Goal: Transaction & Acquisition: Purchase product/service

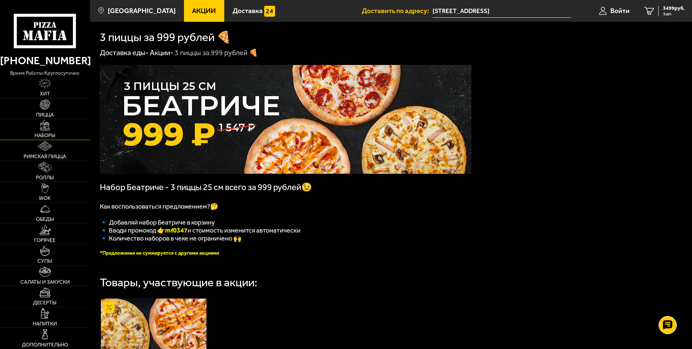
click at [43, 125] on img at bounding box center [45, 125] width 10 height 10
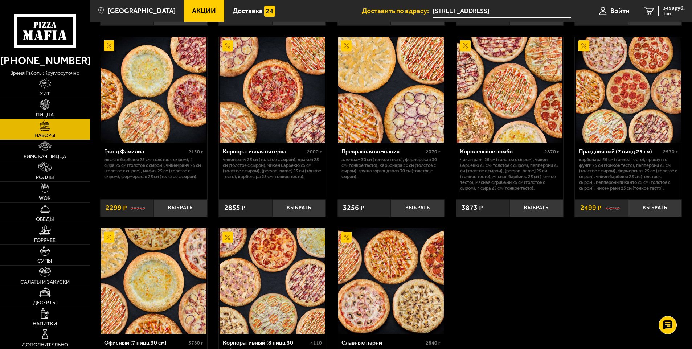
scroll to position [917, 0]
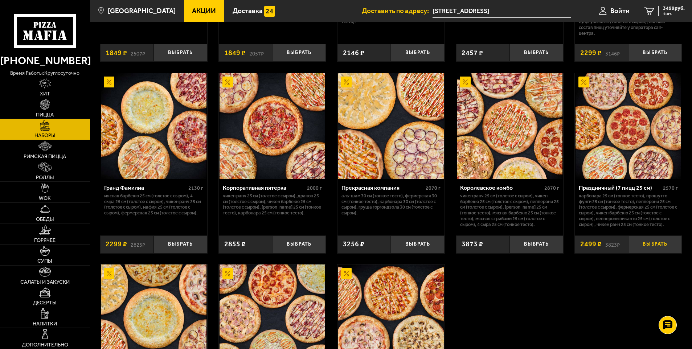
click at [655, 248] on button "Выбрать" at bounding box center [655, 245] width 54 height 18
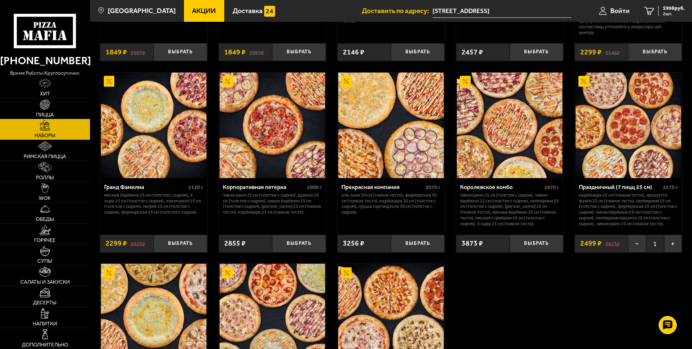
scroll to position [954, 0]
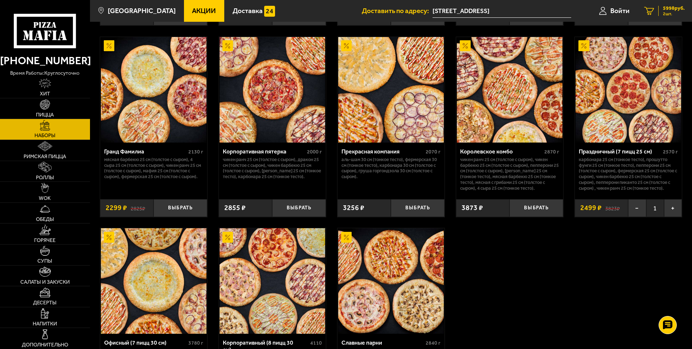
click at [676, 10] on span "5998 руб." at bounding box center [674, 8] width 22 height 5
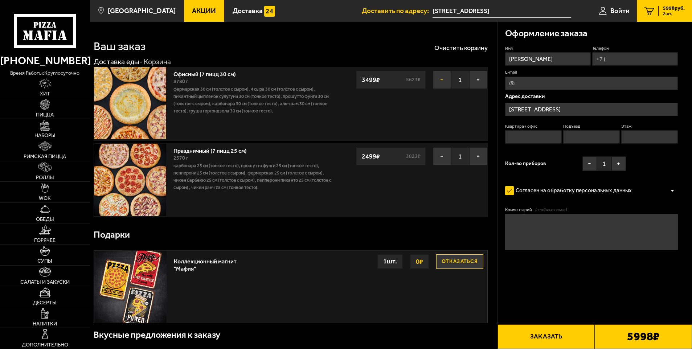
click at [440, 83] on button "−" at bounding box center [442, 80] width 18 height 18
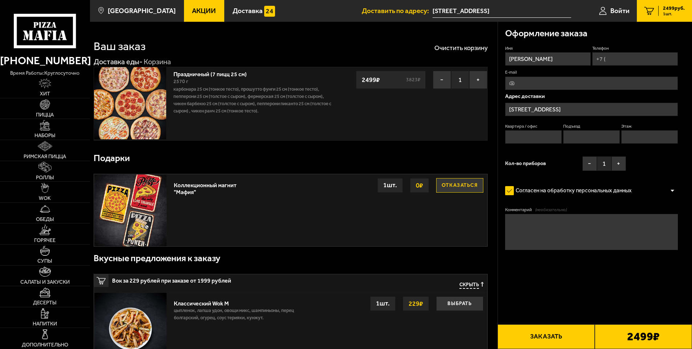
drag, startPoint x: 555, startPoint y: 60, endPoint x: 444, endPoint y: 53, distance: 111.3
type input "[PERSON_NAME]"
click at [619, 55] on input "Телефон" at bounding box center [635, 58] width 86 height 13
click at [608, 61] on input "Телефон" at bounding box center [635, 58] width 86 height 13
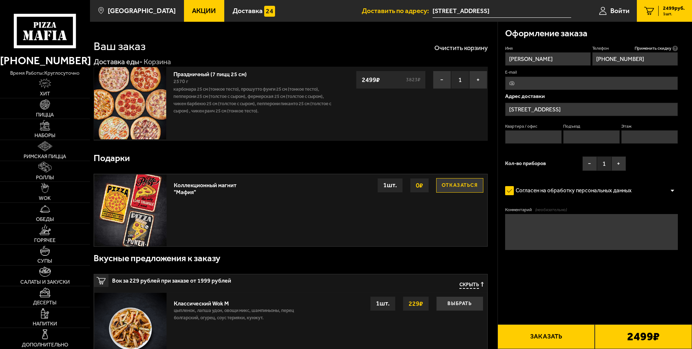
type input "[PHONE_NUMBER]"
click at [603, 107] on input "[STREET_ADDRESS]" at bounding box center [591, 109] width 173 height 13
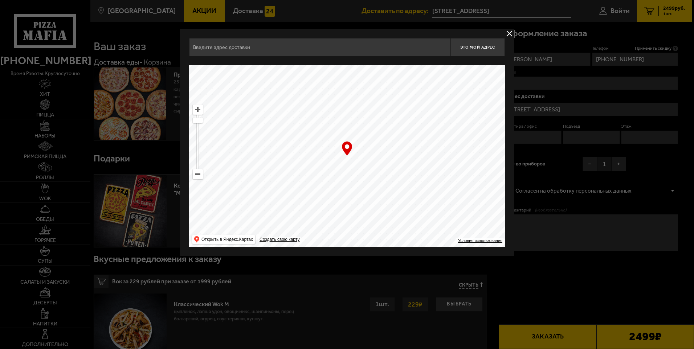
type input "[STREET_ADDRESS]"
click at [511, 34] on button "delivery type" at bounding box center [509, 33] width 9 height 9
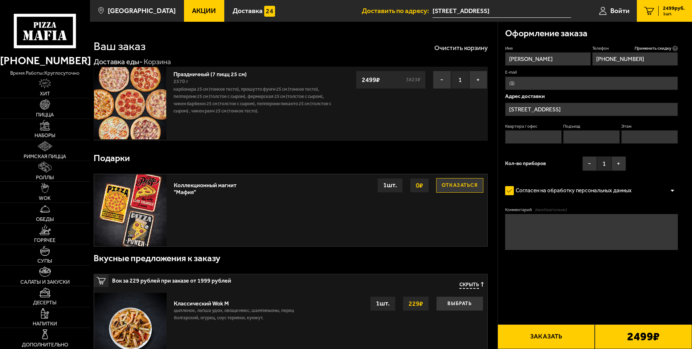
click at [546, 338] on button "Заказать" at bounding box center [546, 337] width 97 height 25
click at [546, 139] on input "Квартира / офис" at bounding box center [533, 136] width 57 height 13
type input "1"
click at [575, 141] on input "Подъезд" at bounding box center [591, 136] width 57 height 13
type input "1"
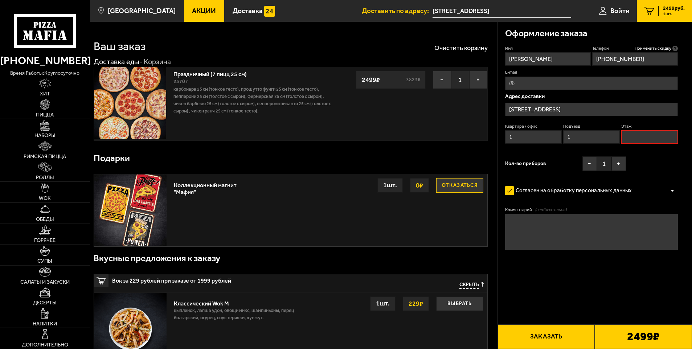
click at [636, 135] on input "Этаж" at bounding box center [649, 136] width 57 height 13
type input "1"
click at [541, 334] on button "Заказать" at bounding box center [546, 337] width 97 height 25
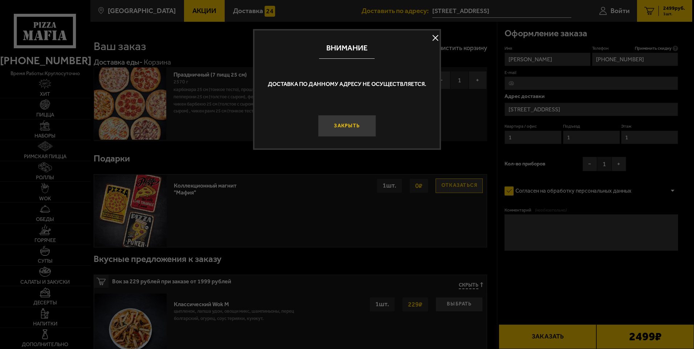
click at [344, 127] on button "Закрыть" at bounding box center [347, 126] width 58 height 22
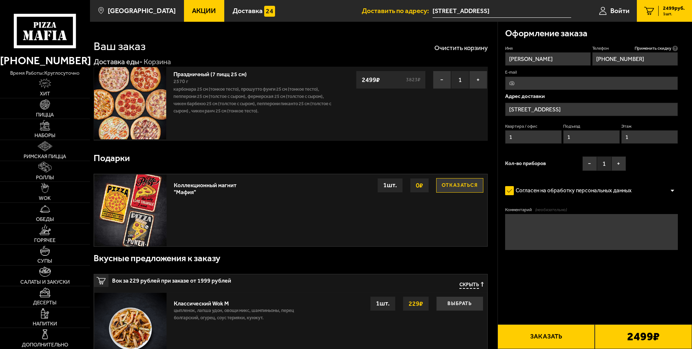
click at [665, 108] on input "[STREET_ADDRESS]" at bounding box center [591, 109] width 173 height 13
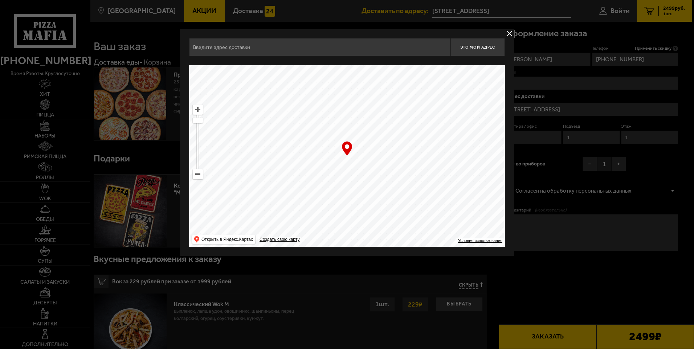
type input "[STREET_ADDRESS]"
click at [323, 175] on ymaps at bounding box center [347, 156] width 316 height 182
click at [509, 33] on button "delivery type" at bounding box center [509, 33] width 9 height 9
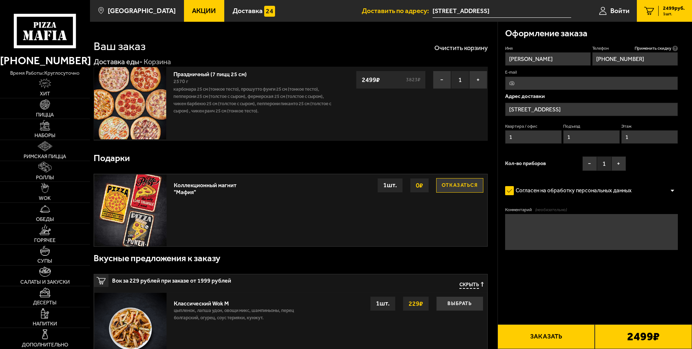
click at [562, 346] on button "Заказать" at bounding box center [546, 337] width 97 height 25
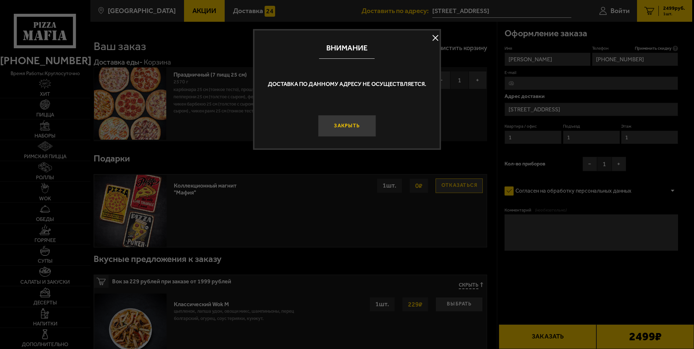
click at [334, 129] on button "Закрыть" at bounding box center [347, 126] width 58 height 22
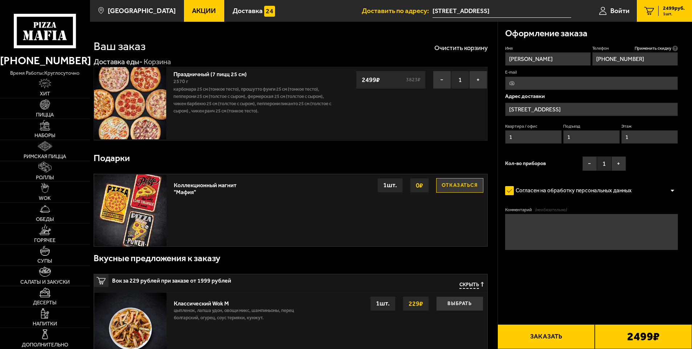
click at [659, 106] on input "[STREET_ADDRESS]" at bounding box center [591, 109] width 173 height 13
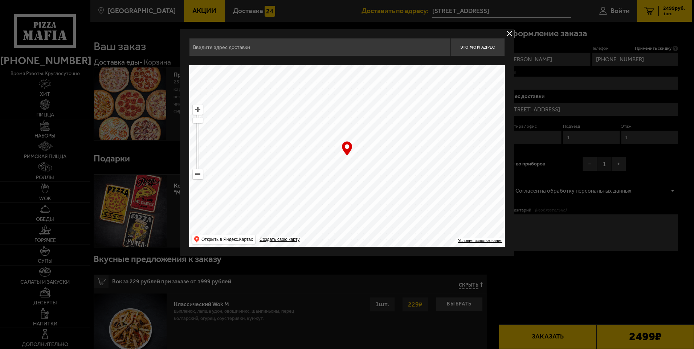
type input "[STREET_ADDRESS]"
drag, startPoint x: 371, startPoint y: 167, endPoint x: 348, endPoint y: 60, distance: 109.5
click at [348, 60] on div "[STREET_ADDRESS] Это мой адрес Найдите адрес перетащив карту … © Яндекс Условия…" at bounding box center [347, 142] width 316 height 209
click at [349, 158] on ymaps at bounding box center [347, 156] width 316 height 182
type input "[STREET_ADDRESS]"
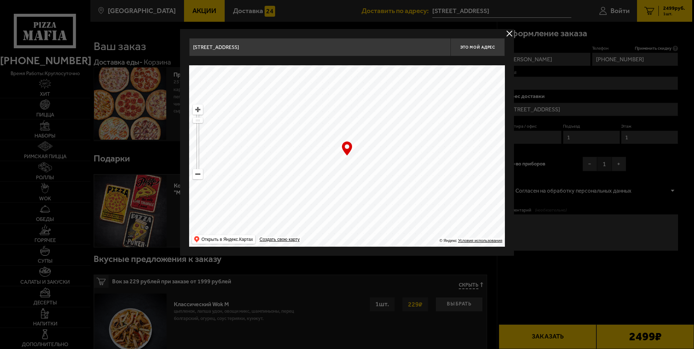
type input "[STREET_ADDRESS]"
drag, startPoint x: 341, startPoint y: 183, endPoint x: 342, endPoint y: 174, distance: 9.5
click at [342, 174] on ymaps at bounding box center [347, 156] width 316 height 182
drag, startPoint x: 343, startPoint y: 167, endPoint x: 361, endPoint y: 156, distance: 20.7
click at [362, 156] on ymaps at bounding box center [347, 156] width 316 height 182
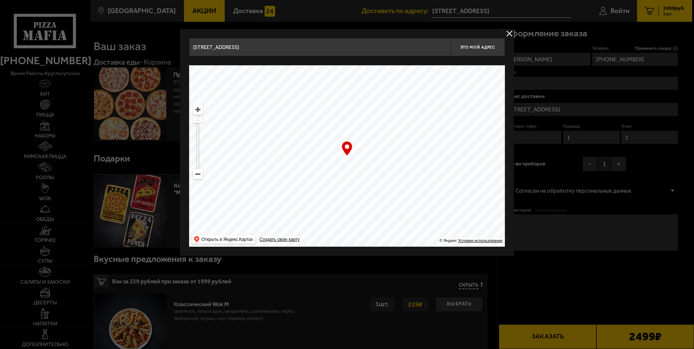
drag, startPoint x: 359, startPoint y: 156, endPoint x: 357, endPoint y: 169, distance: 13.0
click at [357, 169] on ymaps at bounding box center [347, 156] width 316 height 182
click at [487, 47] on span "Это мой адрес" at bounding box center [477, 47] width 35 height 5
drag, startPoint x: 389, startPoint y: 147, endPoint x: 393, endPoint y: 212, distance: 64.7
click at [393, 212] on ymaps at bounding box center [347, 156] width 316 height 182
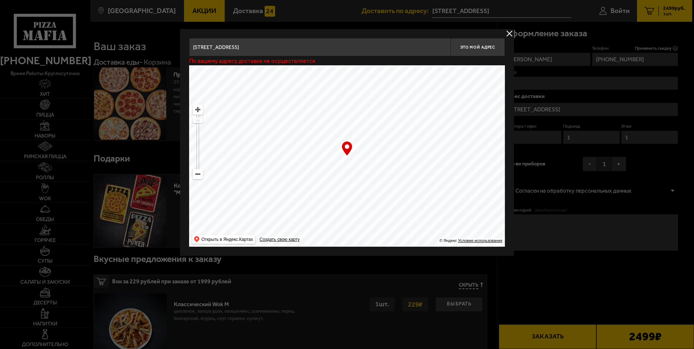
type input "[STREET_ADDRESS]"
drag, startPoint x: 370, startPoint y: 186, endPoint x: 363, endPoint y: 244, distance: 57.8
click at [363, 244] on ymaps at bounding box center [347, 156] width 316 height 182
type input "[STREET_ADDRESS]"
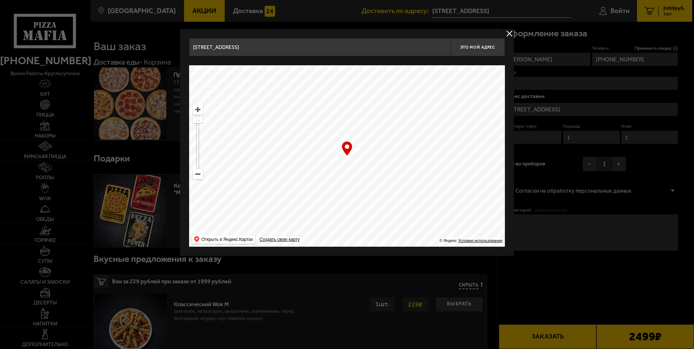
type input "[STREET_ADDRESS]"
click at [487, 49] on span "Это мой адрес" at bounding box center [477, 47] width 35 height 5
drag, startPoint x: 316, startPoint y: 130, endPoint x: 393, endPoint y: 189, distance: 97.5
click at [393, 189] on ymaps at bounding box center [347, 156] width 316 height 182
drag, startPoint x: 319, startPoint y: 180, endPoint x: 228, endPoint y: 171, distance: 92.3
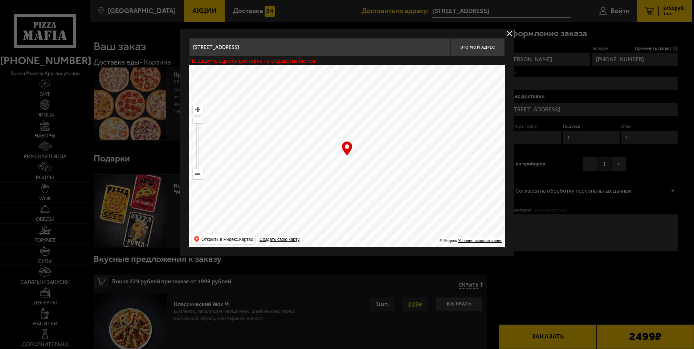
click at [228, 171] on ymaps at bounding box center [347, 156] width 316 height 182
type input "[STREET_ADDRESS]"
drag, startPoint x: 445, startPoint y: 109, endPoint x: 441, endPoint y: 101, distance: 9.7
click at [441, 101] on ymaps at bounding box center [347, 156] width 316 height 182
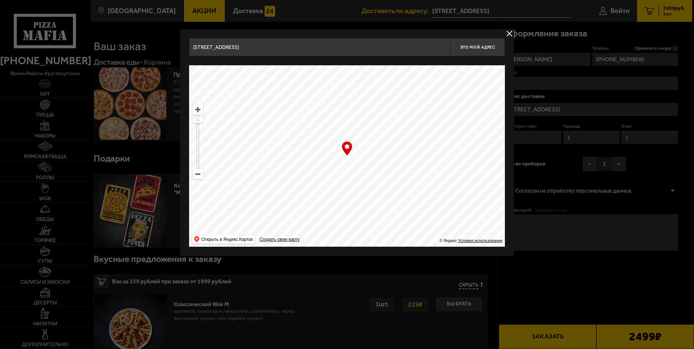
click at [201, 109] on ymaps at bounding box center [197, 109] width 9 height 9
drag, startPoint x: 308, startPoint y: 152, endPoint x: 310, endPoint y: 163, distance: 11.0
click at [311, 163] on ymaps at bounding box center [347, 156] width 316 height 182
drag, startPoint x: 311, startPoint y: 163, endPoint x: 318, endPoint y: 164, distance: 6.9
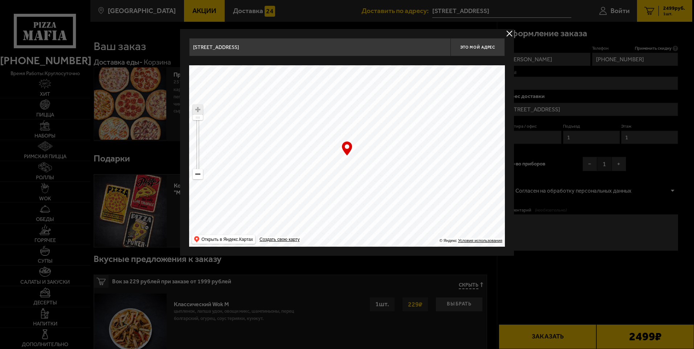
click at [318, 164] on ymaps at bounding box center [347, 156] width 316 height 182
click at [201, 178] on ymaps at bounding box center [197, 174] width 9 height 9
drag, startPoint x: 310, startPoint y: 162, endPoint x: 302, endPoint y: 178, distance: 17.0
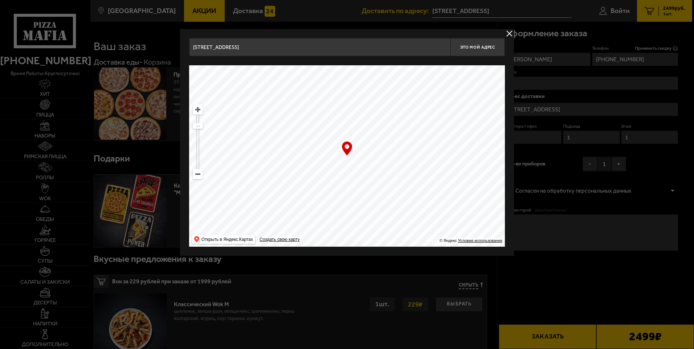
click at [302, 178] on ymaps at bounding box center [347, 156] width 316 height 182
type input "[STREET_ADDRESS]"
drag, startPoint x: 309, startPoint y: 200, endPoint x: 288, endPoint y: 108, distance: 93.9
click at [288, 110] on ymaps at bounding box center [347, 156] width 316 height 182
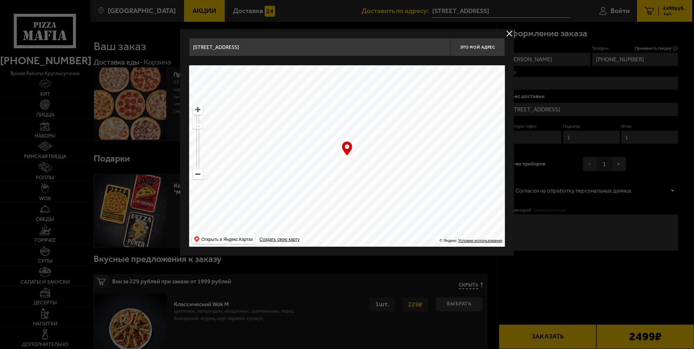
drag, startPoint x: 297, startPoint y: 138, endPoint x: 357, endPoint y: 239, distance: 117.7
click at [354, 238] on ymaps at bounding box center [347, 156] width 316 height 182
drag, startPoint x: 308, startPoint y: 175, endPoint x: 273, endPoint y: 200, distance: 42.8
click at [273, 200] on ymaps at bounding box center [347, 156] width 316 height 182
type input "[STREET_ADDRESS]"
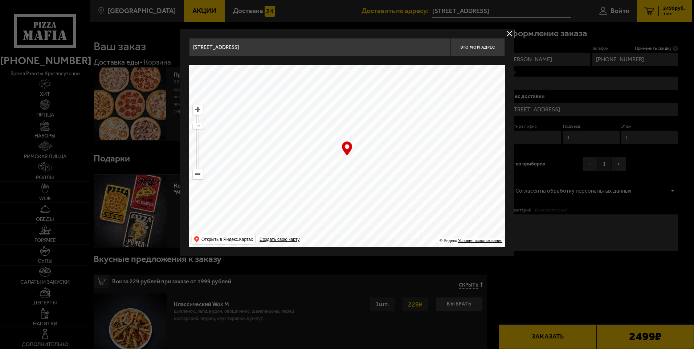
type input "[STREET_ADDRESS]"
drag, startPoint x: 315, startPoint y: 215, endPoint x: 307, endPoint y: 216, distance: 8.5
click at [316, 216] on ymaps at bounding box center [347, 156] width 316 height 182
click at [199, 112] on ymaps at bounding box center [197, 109] width 9 height 9
type input "[STREET_ADDRESS]"
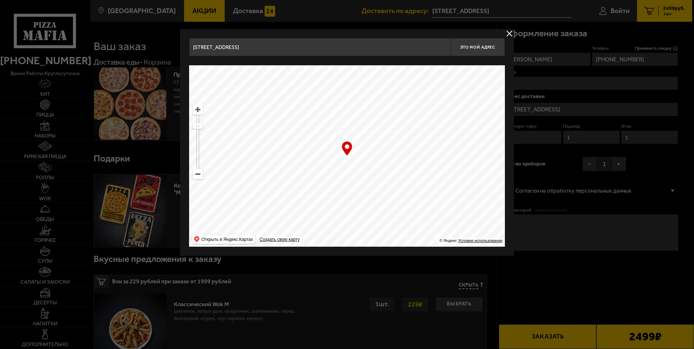
type input "[STREET_ADDRESS]"
drag, startPoint x: 261, startPoint y: 181, endPoint x: 239, endPoint y: 146, distance: 41.7
click at [239, 146] on ymaps at bounding box center [347, 156] width 316 height 182
type input "[STREET_ADDRESS]"
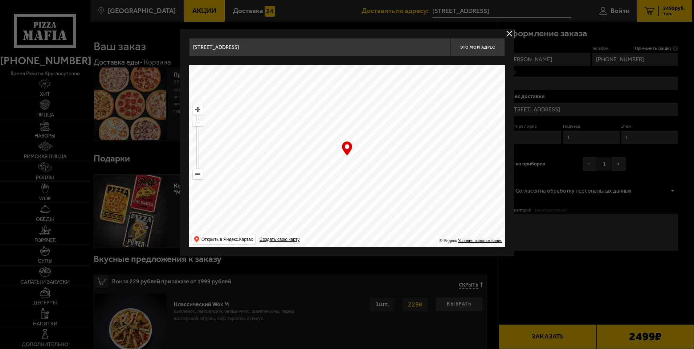
click at [199, 111] on ymaps at bounding box center [197, 109] width 9 height 9
drag, startPoint x: 285, startPoint y: 167, endPoint x: 286, endPoint y: 164, distance: 3.7
click at [286, 164] on ymaps at bounding box center [347, 156] width 316 height 182
drag, startPoint x: 286, startPoint y: 164, endPoint x: 284, endPoint y: 168, distance: 5.1
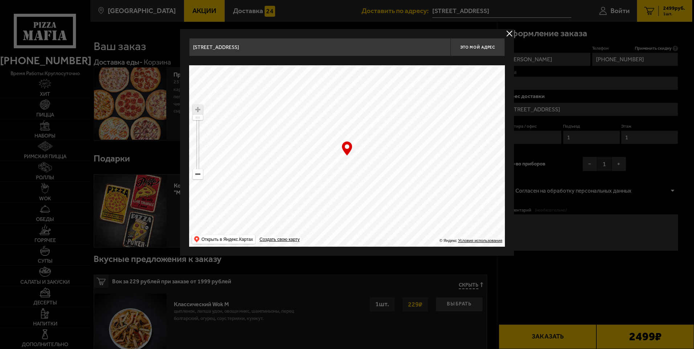
click at [284, 168] on ymaps at bounding box center [347, 156] width 316 height 182
click at [487, 52] on button "Это мой адрес" at bounding box center [478, 47] width 54 height 18
drag, startPoint x: 346, startPoint y: 173, endPoint x: 388, endPoint y: 117, distance: 70.3
click at [388, 117] on ymaps at bounding box center [347, 156] width 316 height 182
type input "[STREET_ADDRESS]"
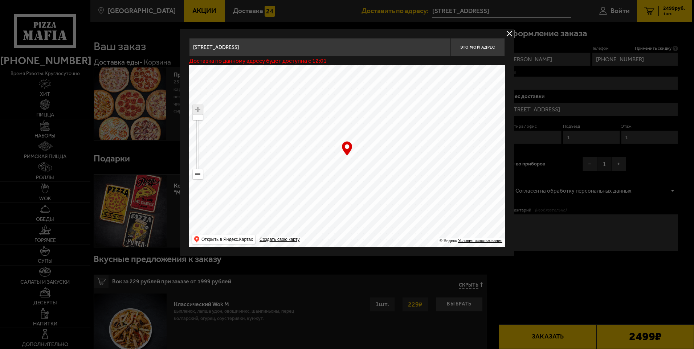
type input "[STREET_ADDRESS]"
click at [485, 46] on span "Это мой адрес" at bounding box center [477, 47] width 35 height 5
drag, startPoint x: 392, startPoint y: 145, endPoint x: 339, endPoint y: 218, distance: 90.2
click at [339, 218] on ymaps at bounding box center [347, 156] width 316 height 182
type input "[STREET_ADDRESS]"
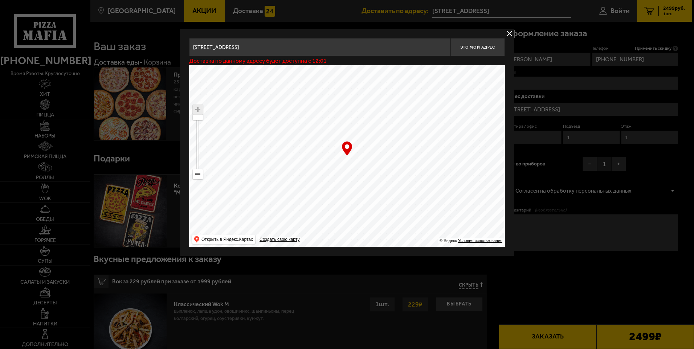
type input "[STREET_ADDRESS]"
click at [342, 212] on ymaps at bounding box center [347, 156] width 316 height 182
click at [470, 49] on span "Это мой адрес" at bounding box center [477, 47] width 35 height 5
click at [586, 239] on div at bounding box center [347, 174] width 694 height 349
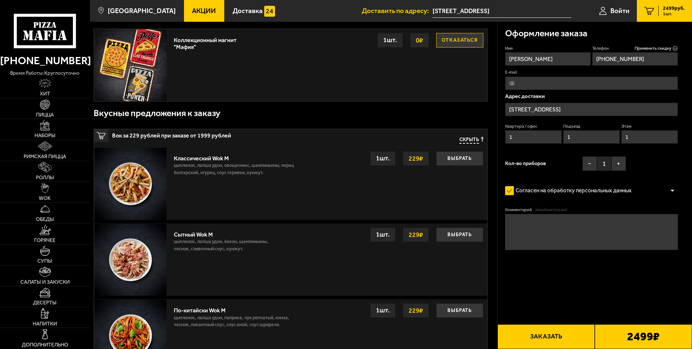
scroll to position [109, 0]
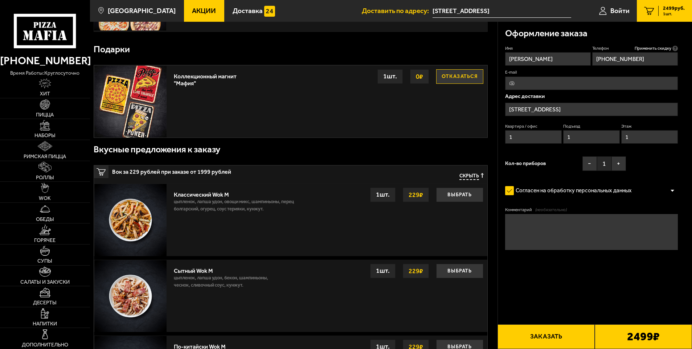
click at [566, 334] on button "Заказать" at bounding box center [546, 337] width 97 height 25
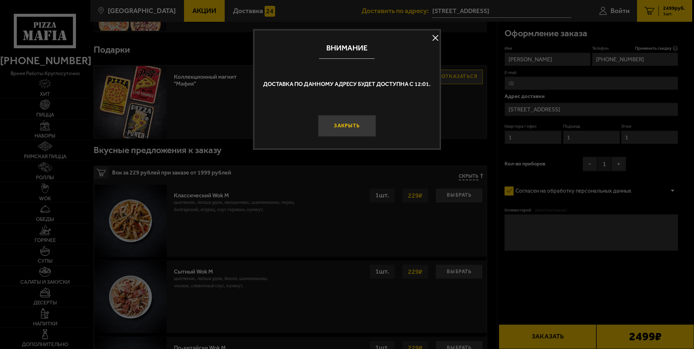
click at [343, 123] on button "Закрыть" at bounding box center [347, 126] width 58 height 22
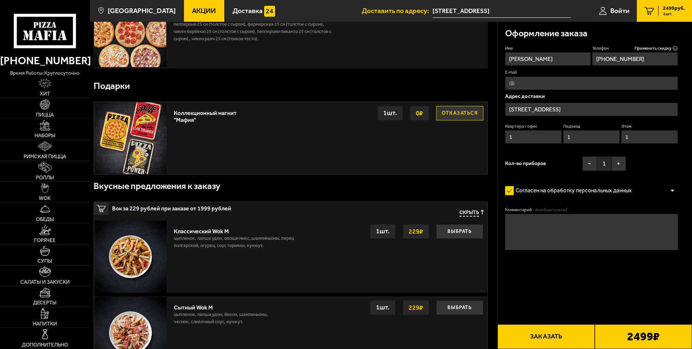
scroll to position [73, 0]
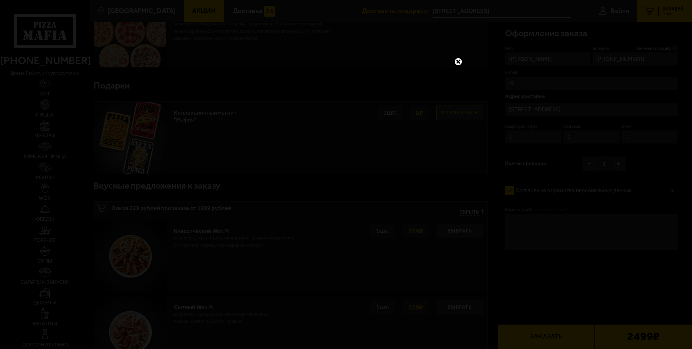
click at [460, 60] on link at bounding box center [458, 61] width 9 height 9
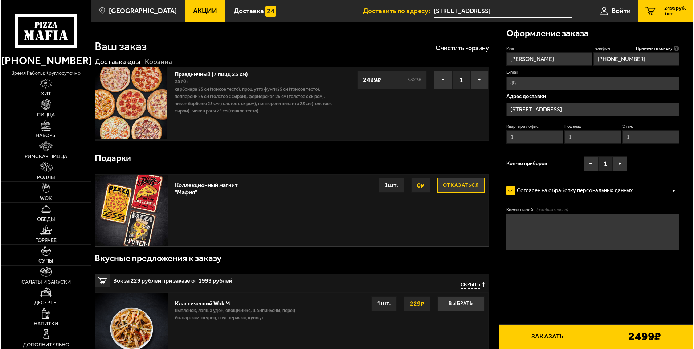
scroll to position [0, 0]
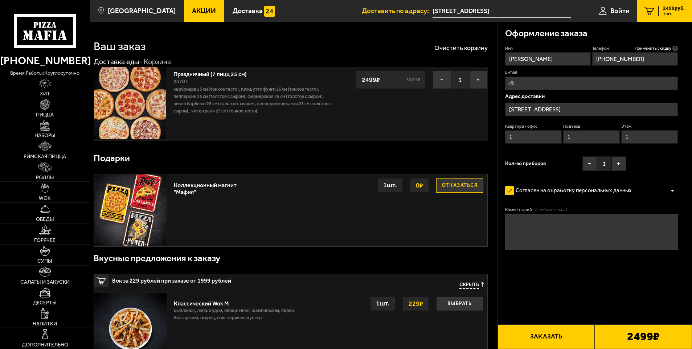
drag, startPoint x: 647, startPoint y: 59, endPoint x: 600, endPoint y: 61, distance: 46.5
click at [600, 61] on input "[PHONE_NUMBER]" at bounding box center [635, 58] width 86 height 13
click at [613, 12] on span "Войти" at bounding box center [620, 10] width 19 height 7
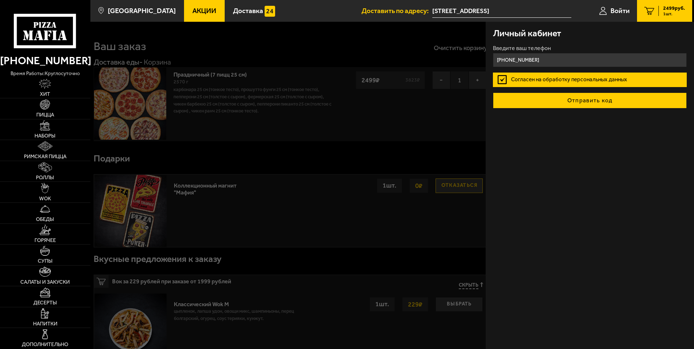
type input "[PHONE_NUMBER]"
click at [581, 103] on button "Отправить код" at bounding box center [590, 101] width 194 height 16
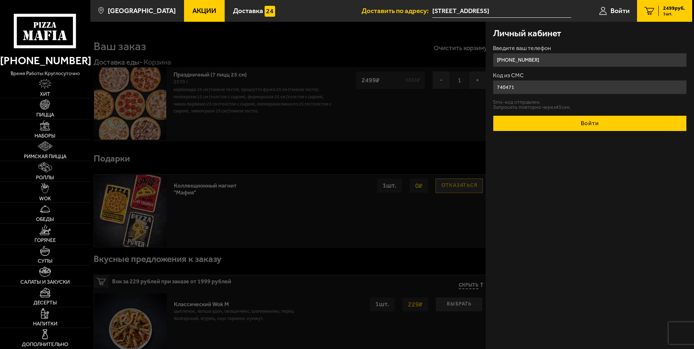
type input "740471"
click at [493, 115] on button "Войти" at bounding box center [590, 123] width 194 height 16
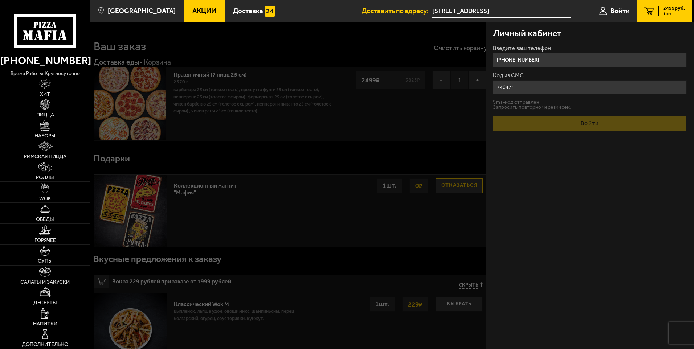
type input "[STREET_ADDRESS]"
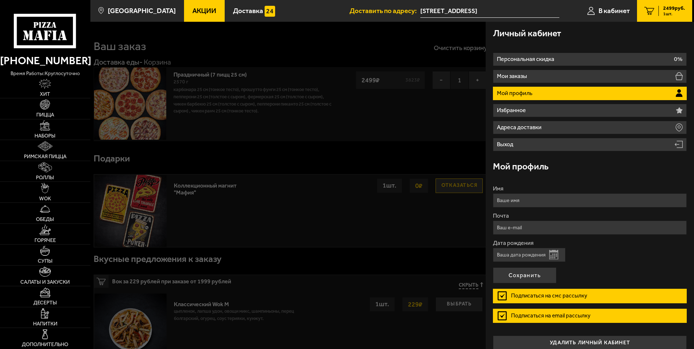
type input "[PHONE_NUMBER]"
type input "[STREET_ADDRESS]"
click at [500, 295] on label "Подписаться на смс рассылку" at bounding box center [590, 296] width 194 height 15
click at [0, 0] on input "Подписаться на смс рассылку" at bounding box center [0, 0] width 0 height 0
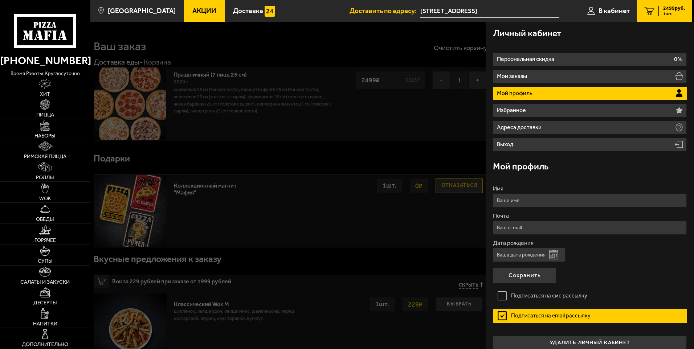
click at [504, 317] on label "Подписаться на email рассылку" at bounding box center [590, 316] width 194 height 15
click at [0, 0] on input "Подписаться на email рассылку" at bounding box center [0, 0] width 0 height 0
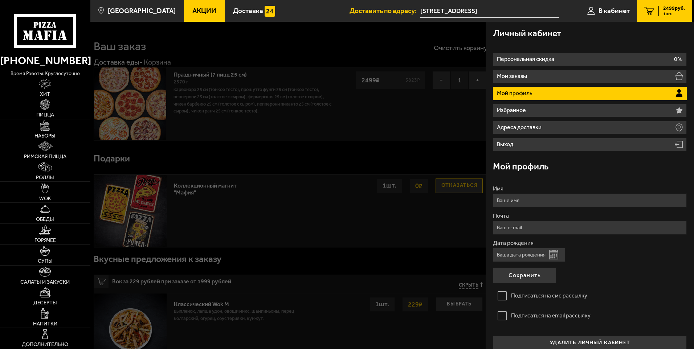
click at [674, 13] on span "1 шт." at bounding box center [674, 14] width 22 height 4
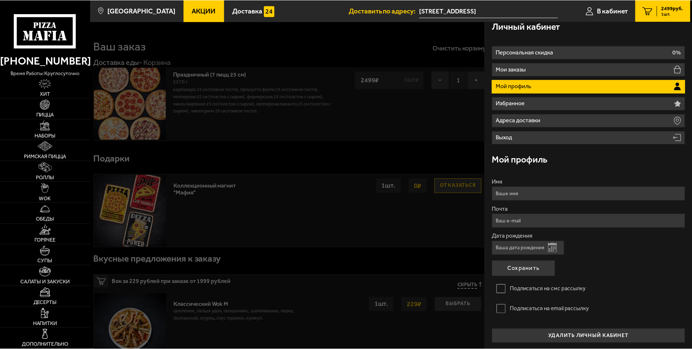
scroll to position [8, 0]
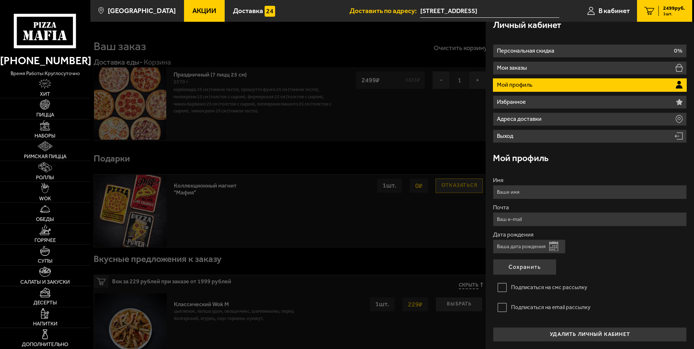
click at [665, 12] on span "1 шт." at bounding box center [674, 14] width 22 height 4
click at [235, 158] on div at bounding box center [437, 196] width 694 height 349
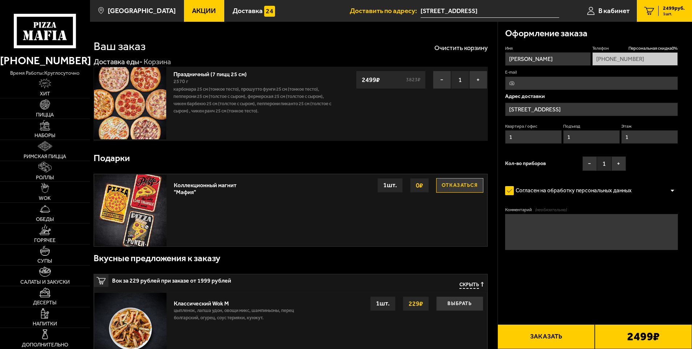
click at [537, 334] on button "Заказать" at bounding box center [546, 337] width 97 height 25
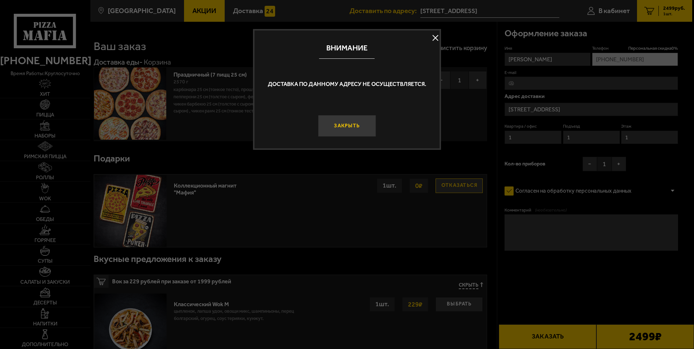
click at [335, 124] on button "Закрыть" at bounding box center [347, 126] width 58 height 22
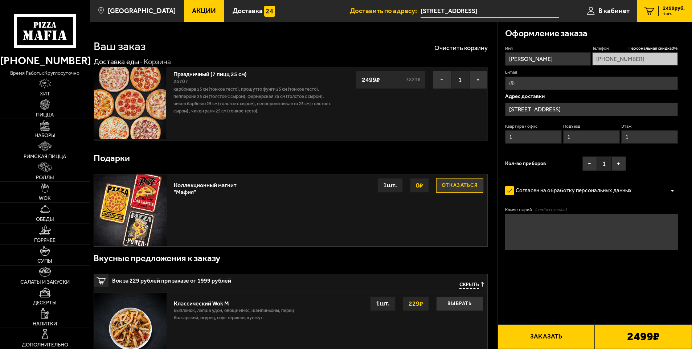
click at [544, 107] on input "[STREET_ADDRESS]" at bounding box center [591, 109] width 173 height 13
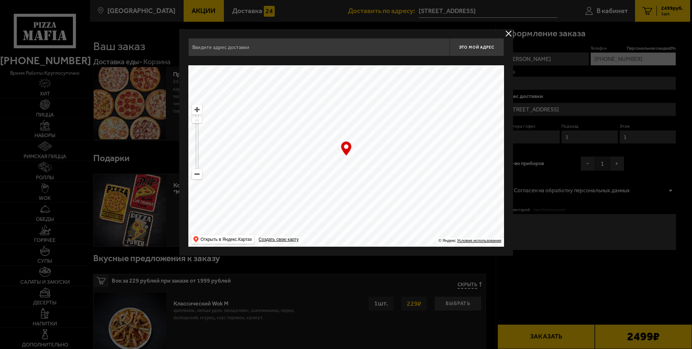
type input "[STREET_ADDRESS]"
drag, startPoint x: 322, startPoint y: 178, endPoint x: 388, endPoint y: 227, distance: 82.2
click at [388, 227] on ymaps at bounding box center [347, 156] width 316 height 182
drag, startPoint x: 336, startPoint y: 163, endPoint x: 314, endPoint y: 221, distance: 62.7
click at [314, 222] on ymaps at bounding box center [347, 156] width 316 height 182
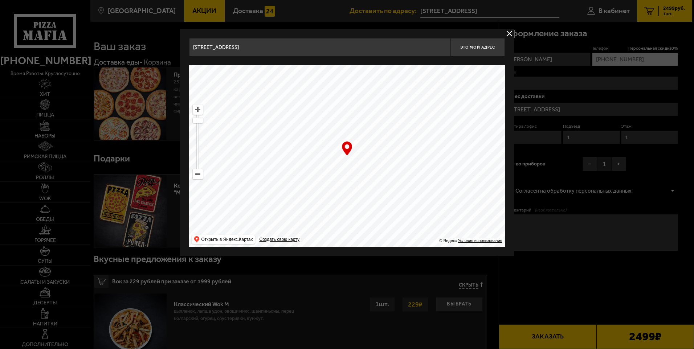
drag, startPoint x: 323, startPoint y: 181, endPoint x: 381, endPoint y: 221, distance: 71.0
click at [389, 223] on ymaps at bounding box center [347, 156] width 316 height 182
drag, startPoint x: 362, startPoint y: 170, endPoint x: 374, endPoint y: 175, distance: 13.1
click at [374, 175] on ymaps at bounding box center [347, 156] width 316 height 182
click at [197, 109] on ymaps at bounding box center [197, 109] width 9 height 9
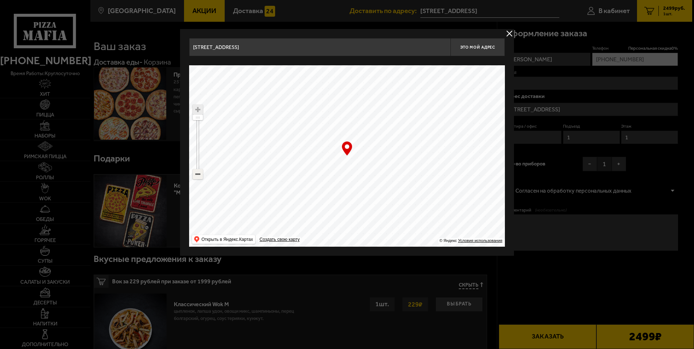
click at [203, 176] on ymaps at bounding box center [198, 174] width 10 height 10
click at [199, 176] on ymaps at bounding box center [197, 174] width 9 height 9
drag, startPoint x: 278, startPoint y: 166, endPoint x: 347, endPoint y: 242, distance: 102.8
click at [347, 242] on ymaps at bounding box center [347, 156] width 316 height 182
drag, startPoint x: 320, startPoint y: 191, endPoint x: 313, endPoint y: 186, distance: 9.6
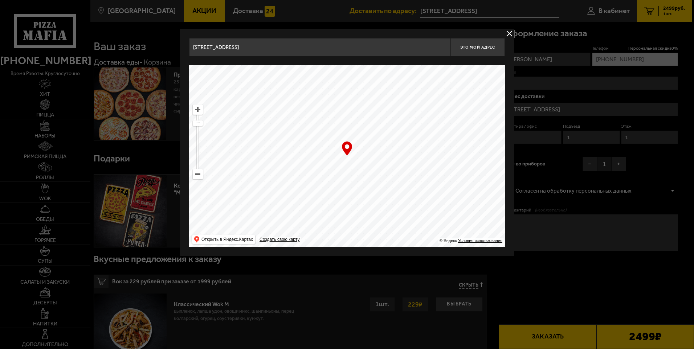
click at [313, 186] on ymaps at bounding box center [347, 156] width 316 height 182
type input "[STREET_ADDRESS]"
click at [200, 111] on ymaps at bounding box center [197, 109] width 9 height 9
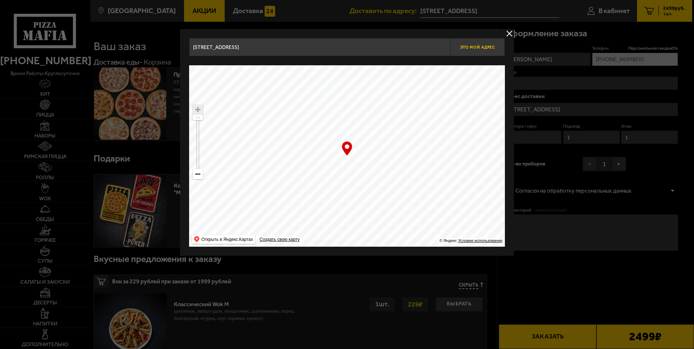
click at [472, 48] on span "Это мой адрес" at bounding box center [477, 47] width 35 height 5
click at [473, 48] on span "Это мой адрес" at bounding box center [477, 47] width 35 height 5
click at [587, 264] on div at bounding box center [347, 174] width 694 height 349
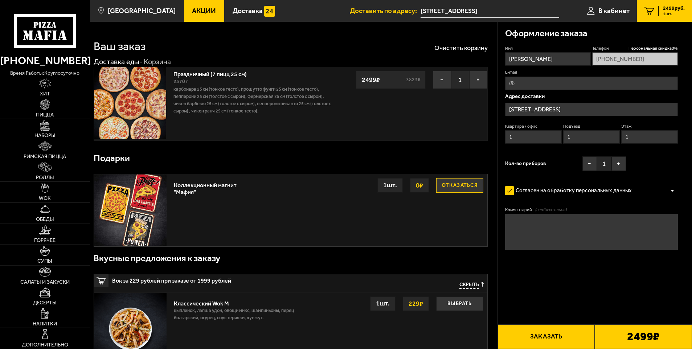
click at [543, 342] on button "Заказать" at bounding box center [546, 337] width 97 height 25
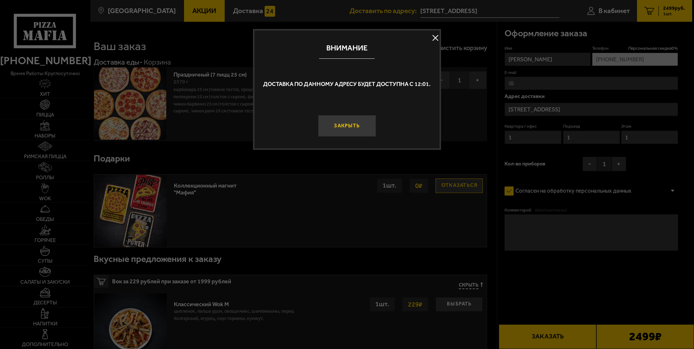
click at [341, 127] on button "Закрыть" at bounding box center [347, 126] width 58 height 22
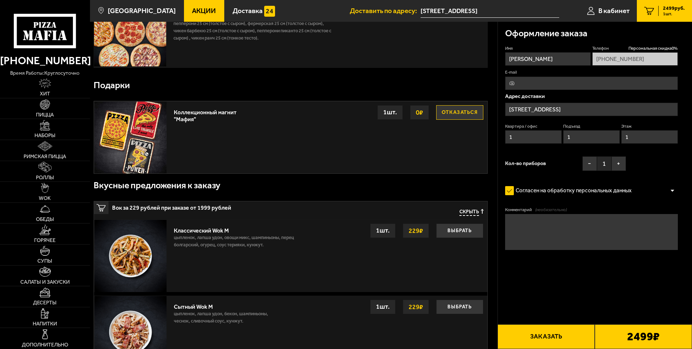
scroll to position [0, 0]
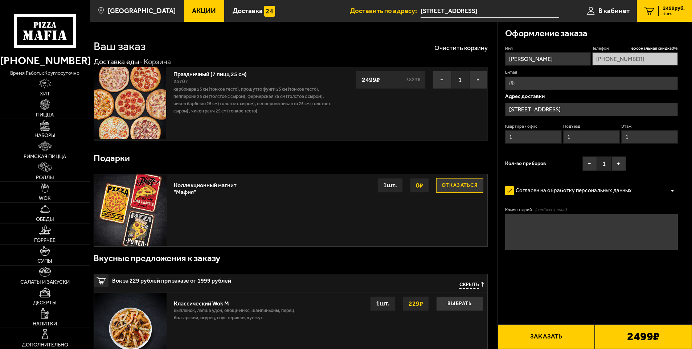
click at [526, 334] on button "Заказать" at bounding box center [546, 337] width 97 height 25
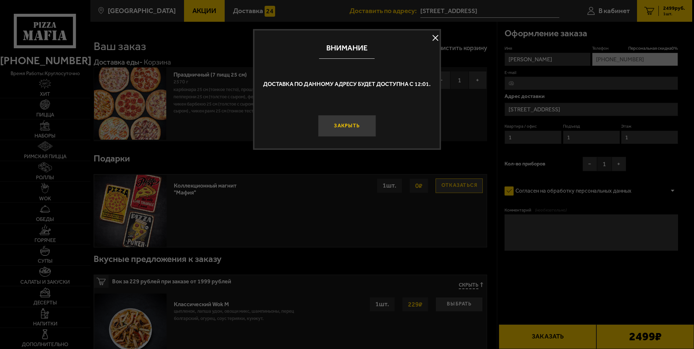
click at [351, 121] on button "Закрыть" at bounding box center [347, 126] width 58 height 22
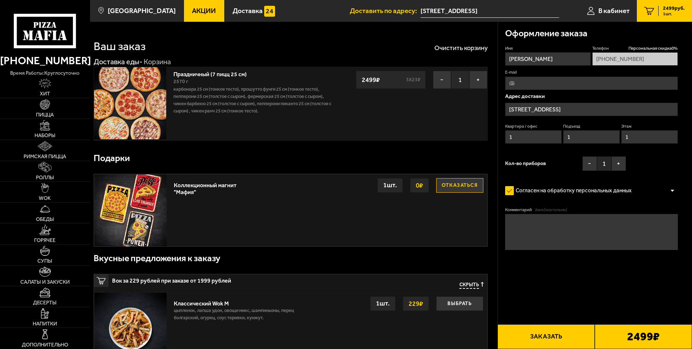
click at [553, 110] on input "[STREET_ADDRESS]" at bounding box center [591, 109] width 173 height 13
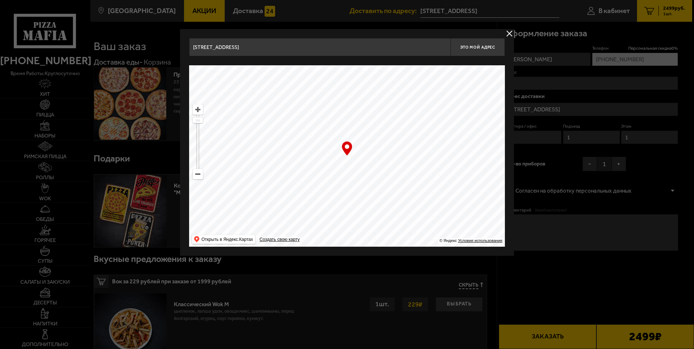
click at [509, 33] on button "delivery type" at bounding box center [509, 33] width 9 height 9
